Goal: Transaction & Acquisition: Subscribe to service/newsletter

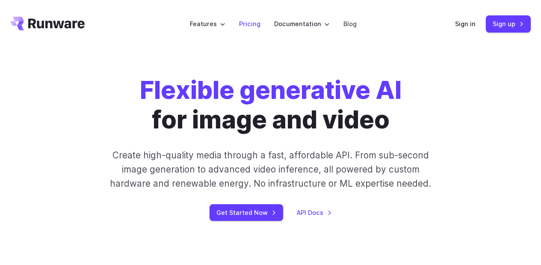
click at [256, 22] on link "Pricing" at bounding box center [249, 24] width 21 height 10
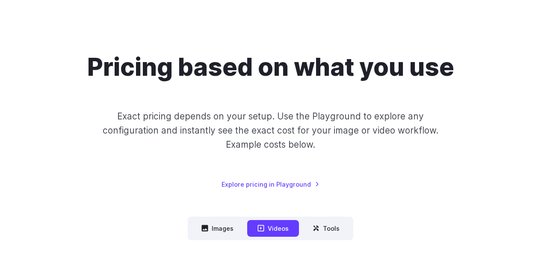
scroll to position [64, 0]
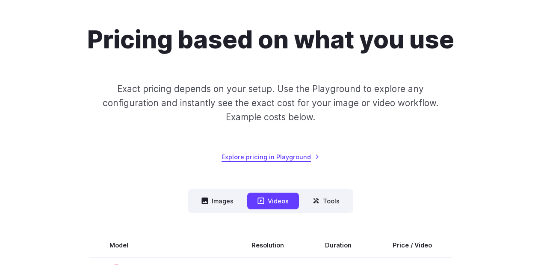
click at [280, 155] on link "Explore pricing in Playground" at bounding box center [271, 157] width 98 height 10
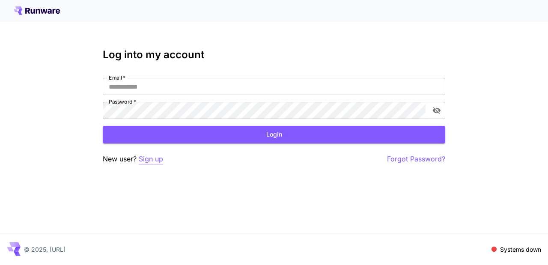
click at [144, 160] on p "Sign up" at bounding box center [151, 159] width 24 height 11
